Goal: Task Accomplishment & Management: Use online tool/utility

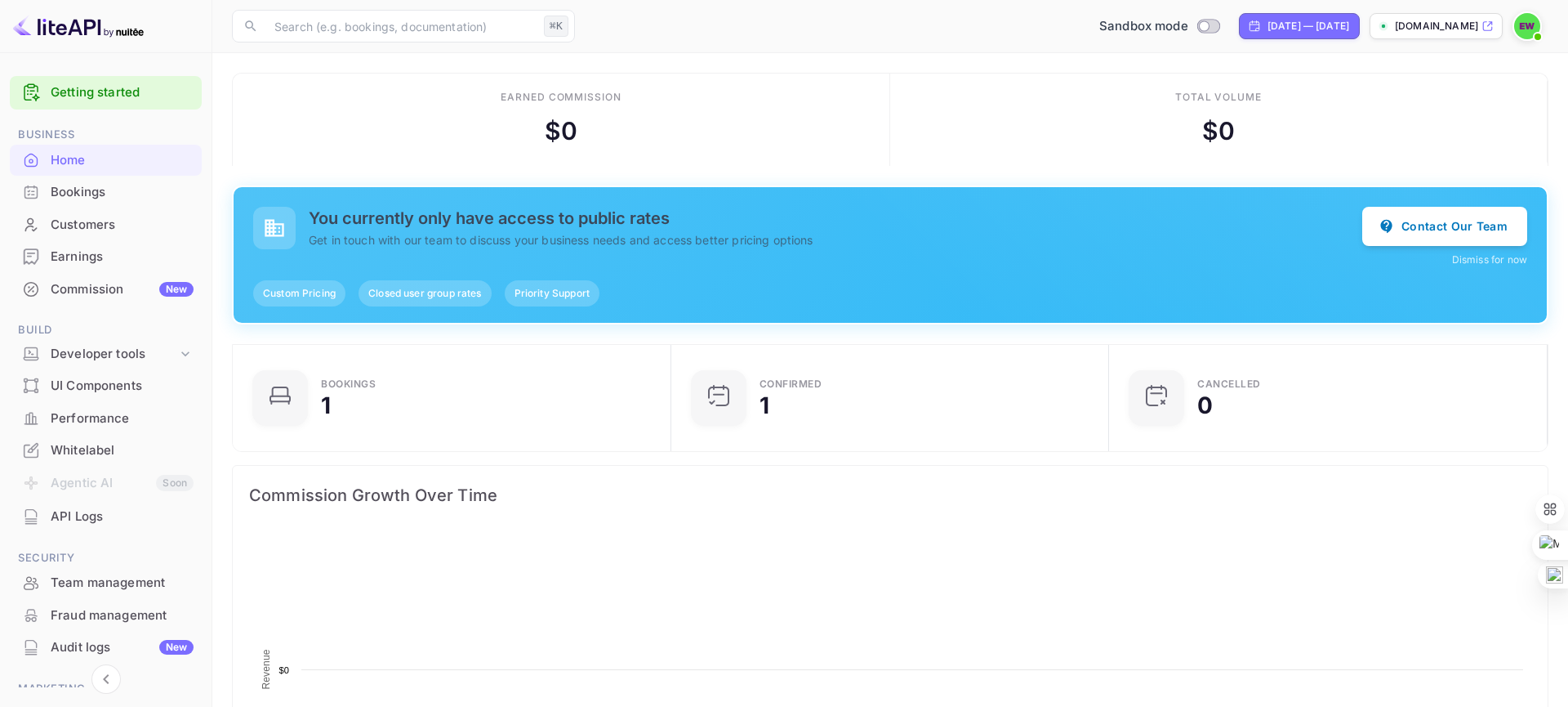
scroll to position [265, 428]
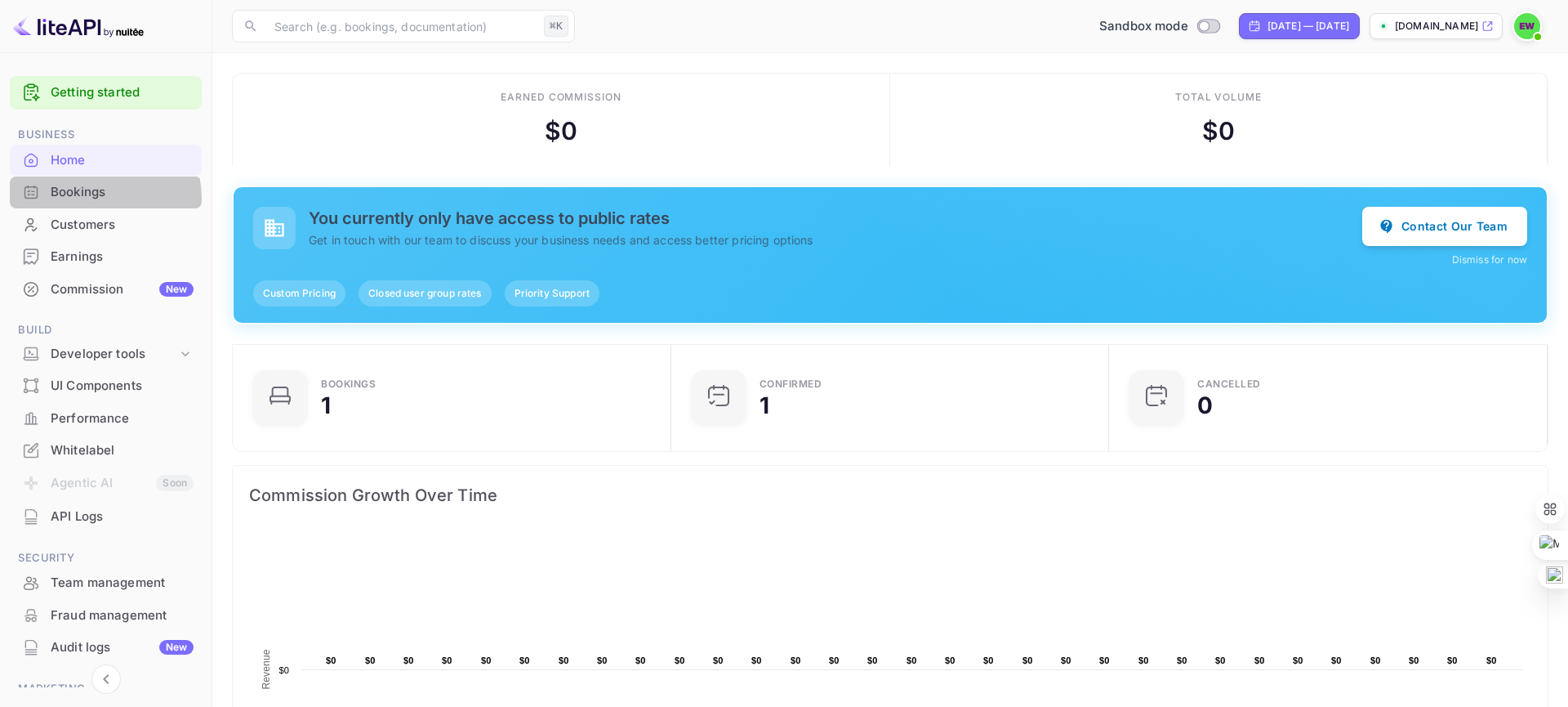
click at [90, 199] on div "Bookings" at bounding box center [122, 192] width 143 height 19
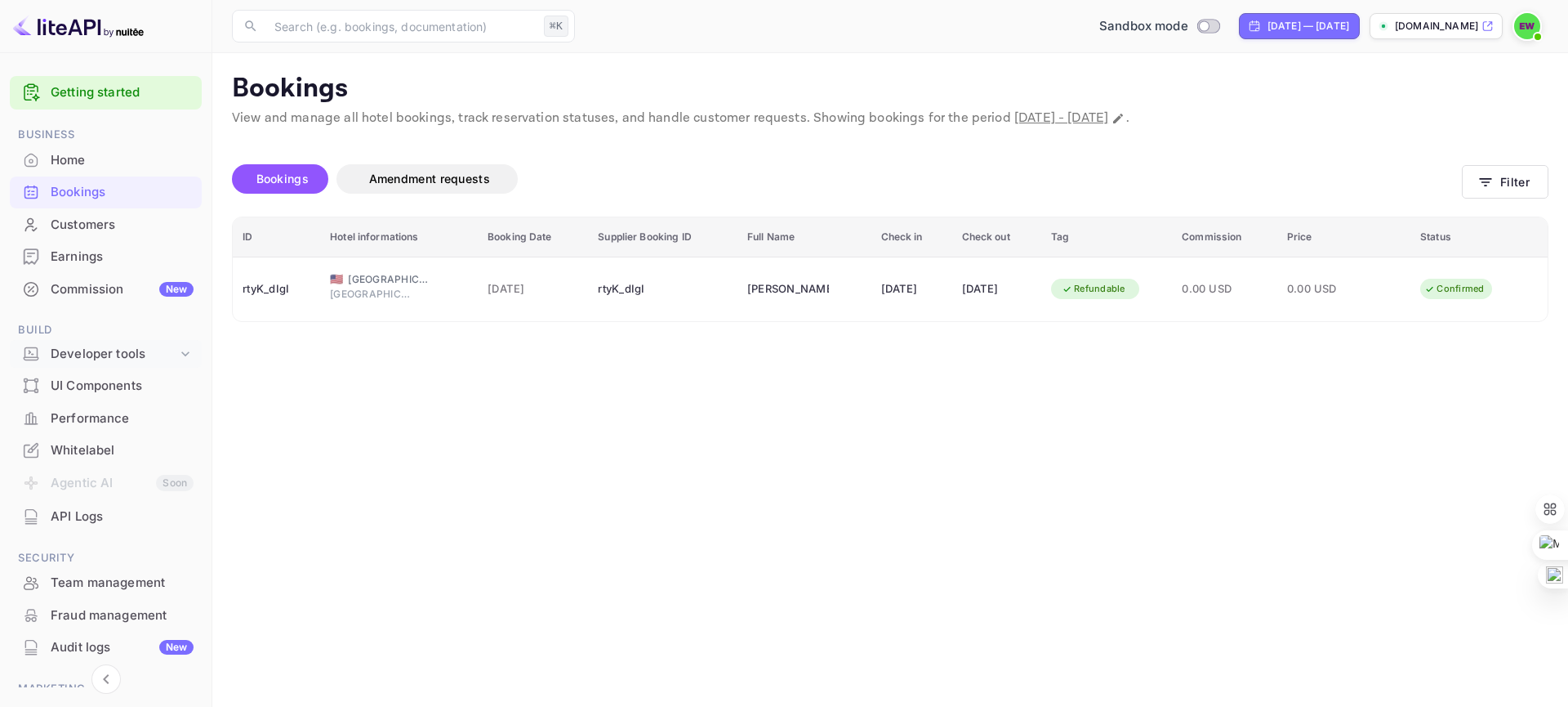
click at [109, 352] on div "Developer tools" at bounding box center [114, 354] width 126 height 19
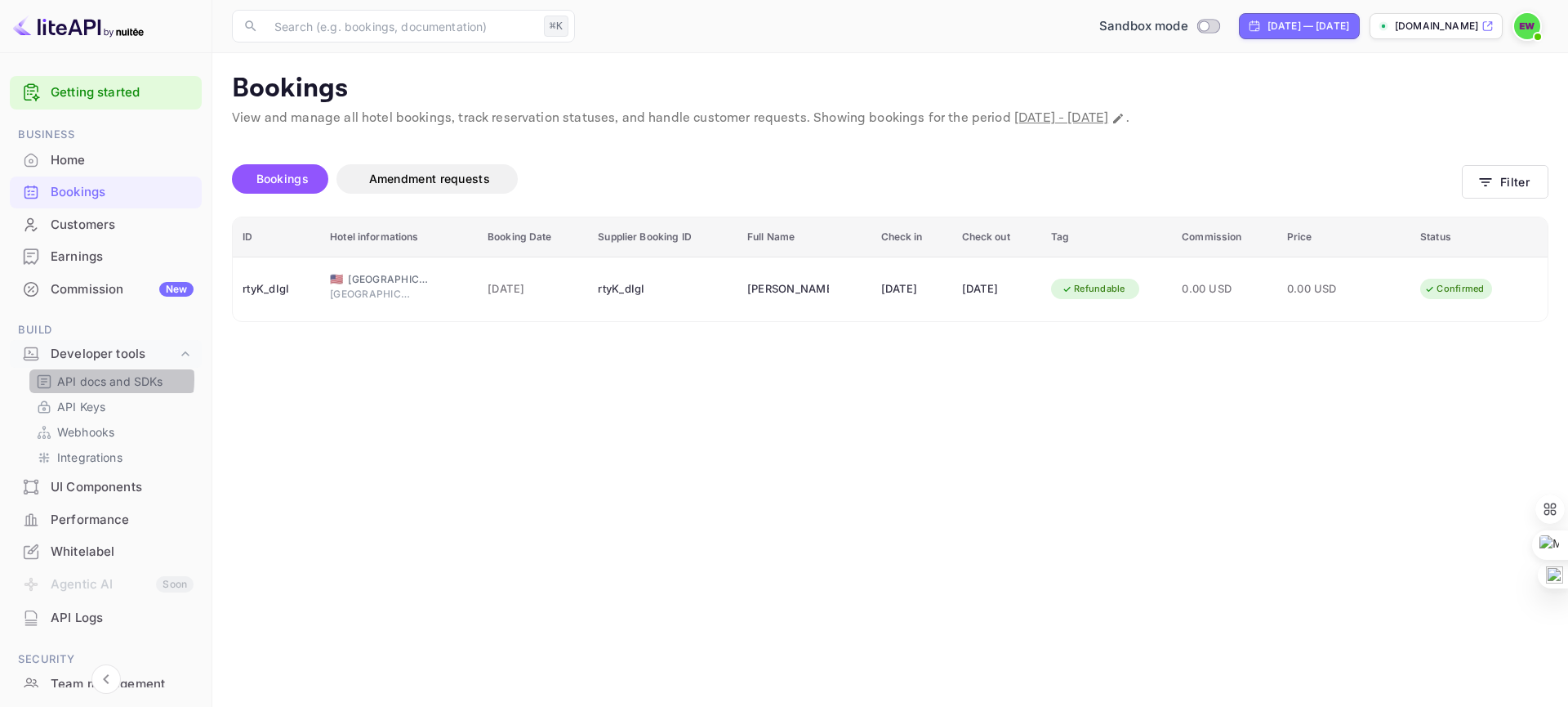
click at [106, 379] on p "API docs and SDKs" at bounding box center [110, 381] width 106 height 17
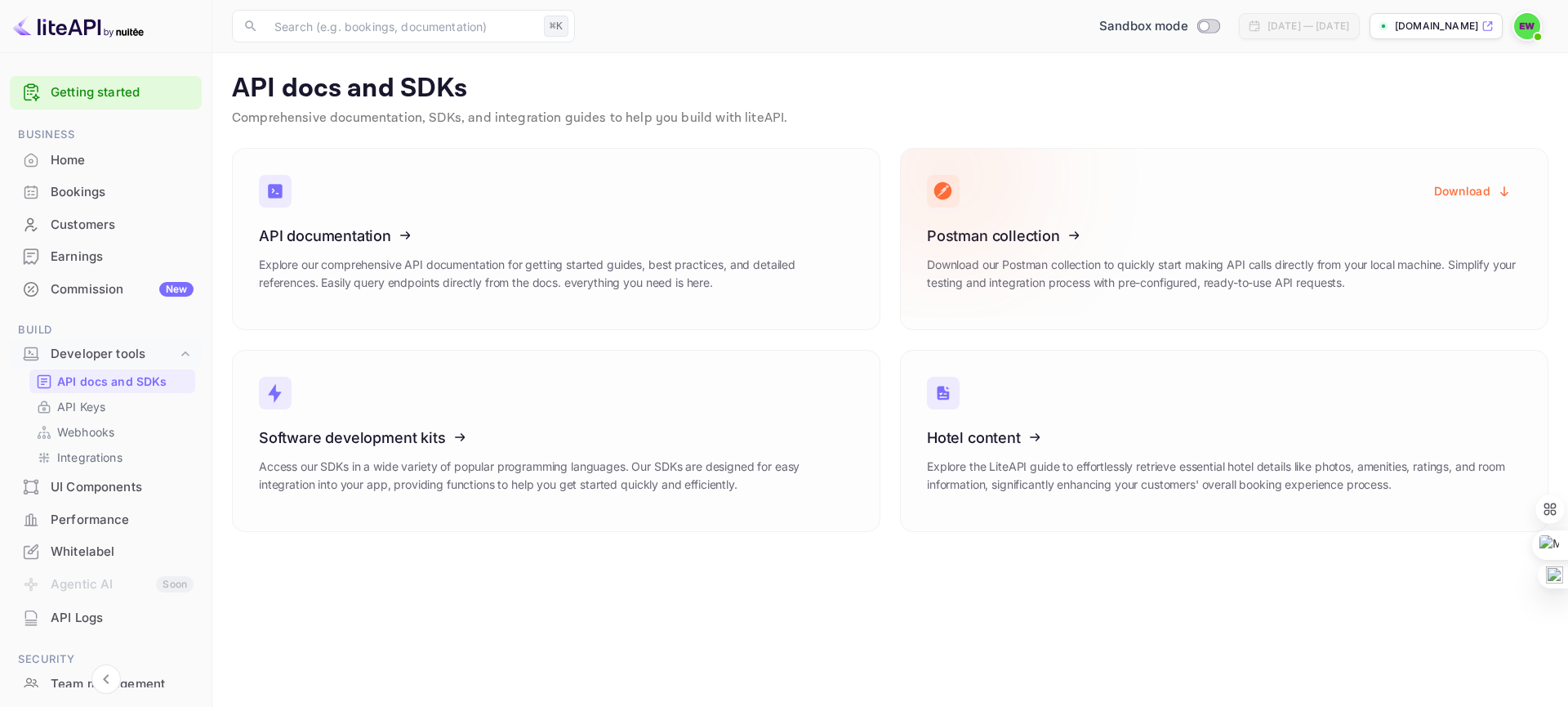
click at [1451, 194] on button "Download" at bounding box center [1473, 191] width 97 height 32
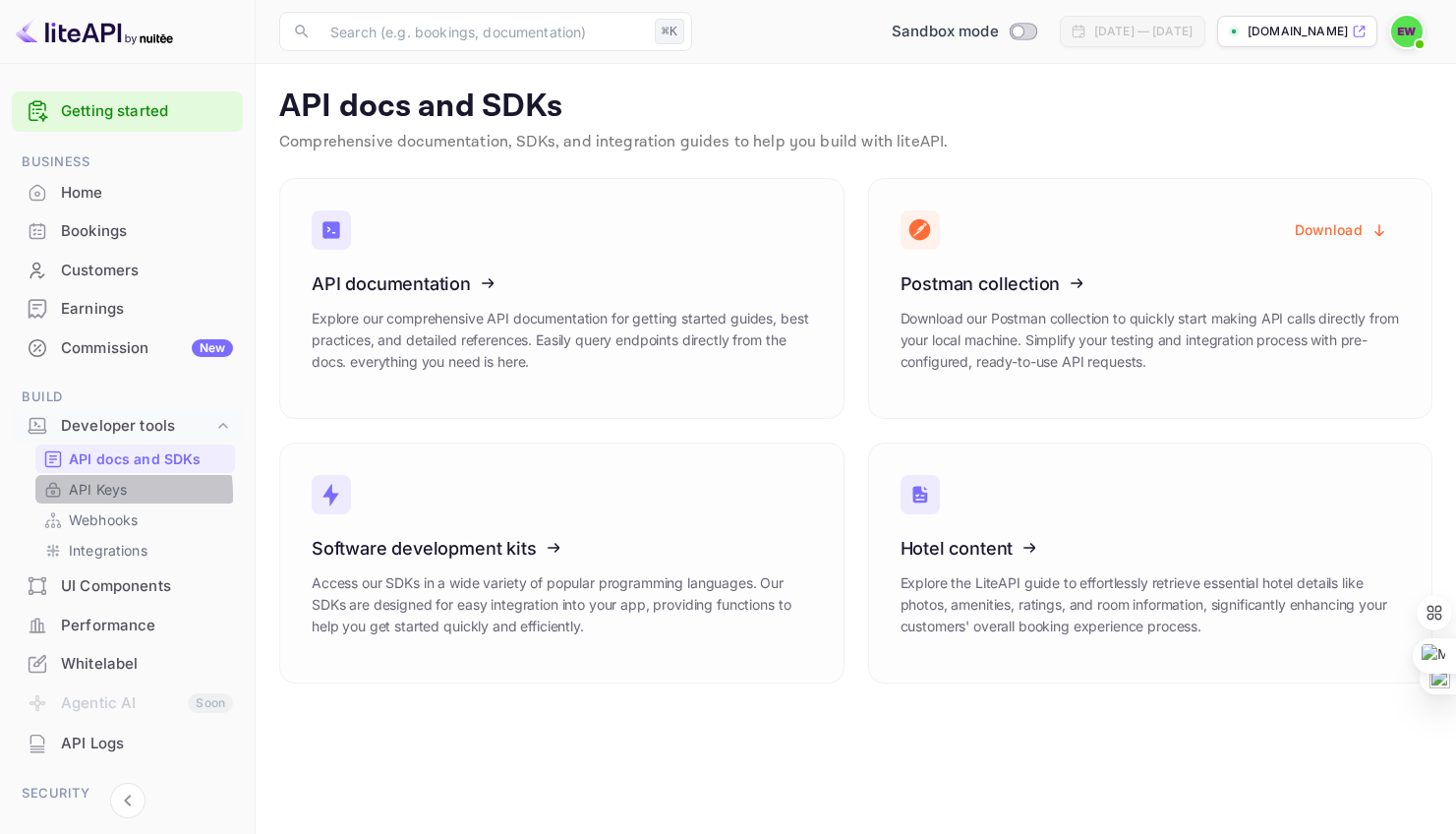
click at [99, 494] on p "API Keys" at bounding box center [98, 489] width 58 height 21
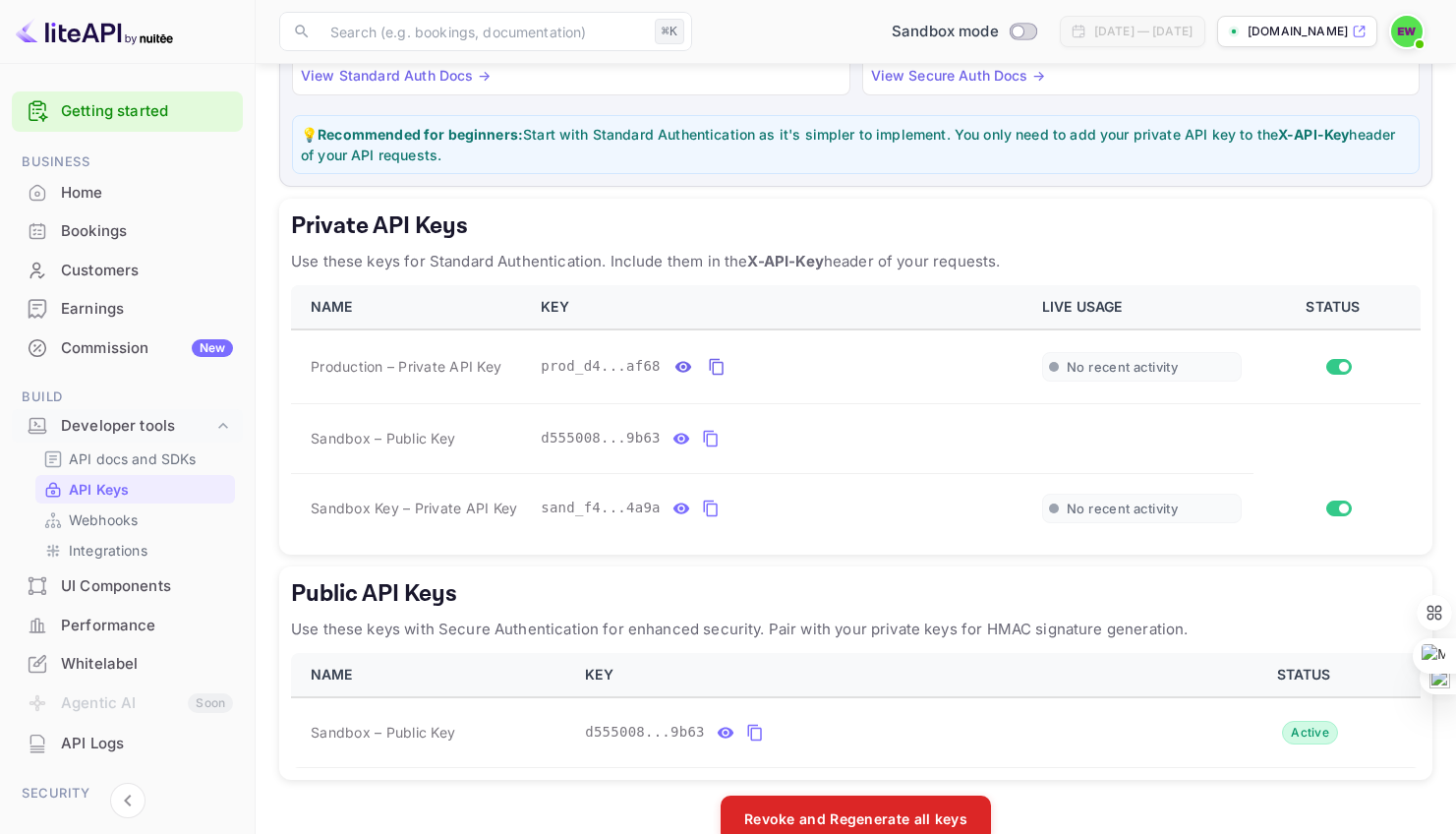
scroll to position [261, 0]
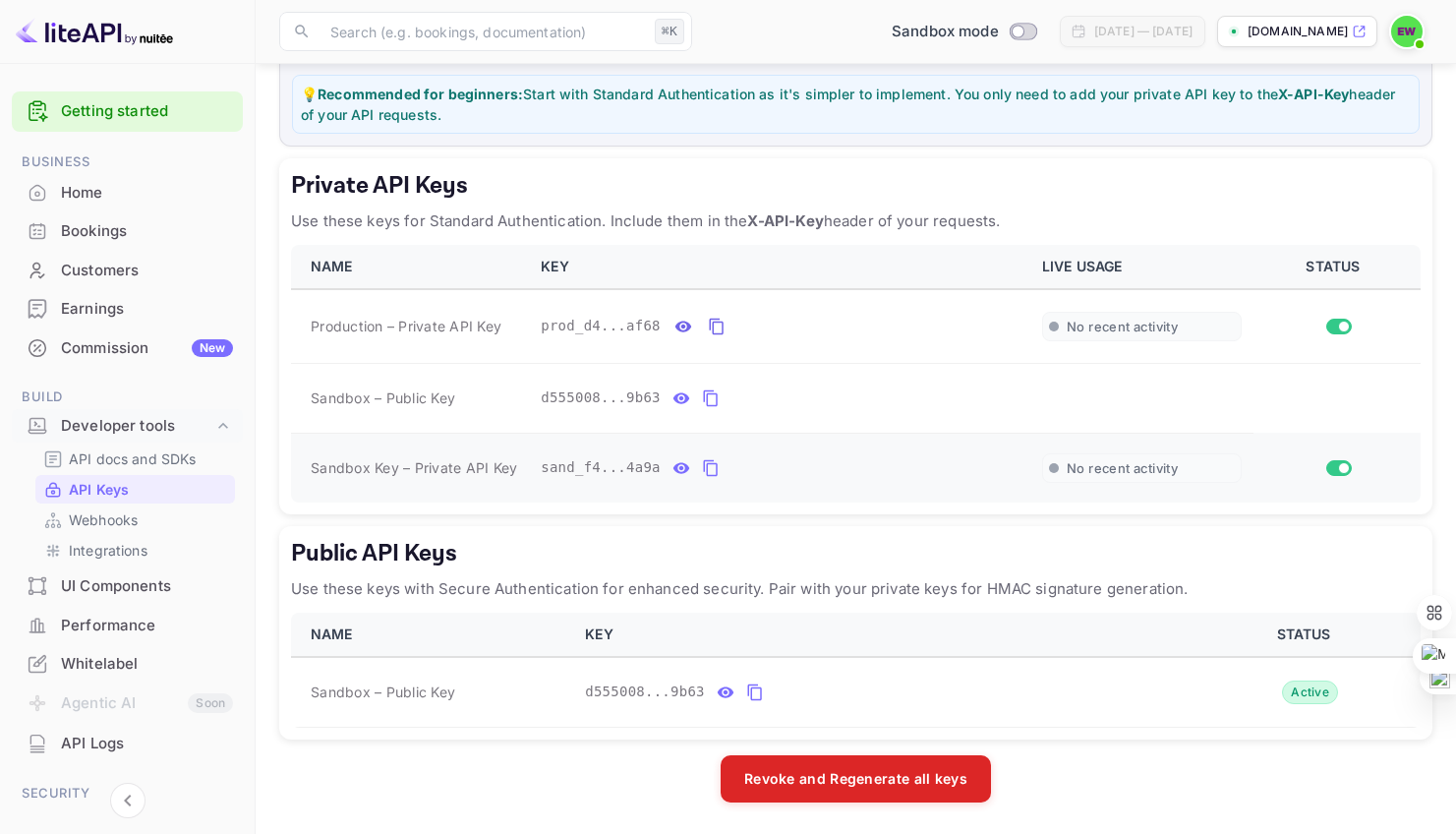
click at [701, 465] on icon "private api keys table" at bounding box center [710, 468] width 18 height 24
